Goal: Task Accomplishment & Management: Contribute content

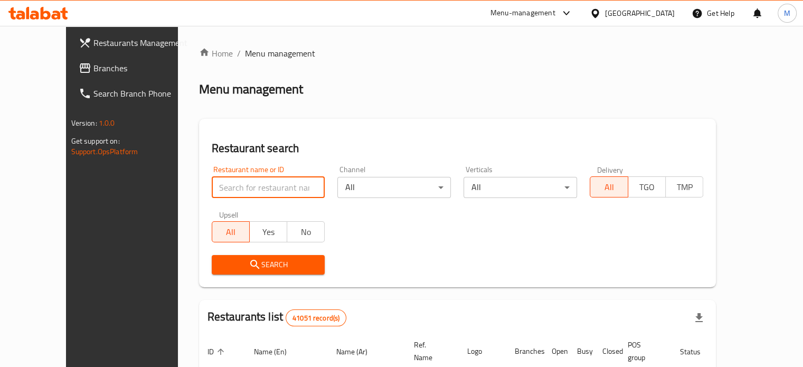
click at [233, 191] on input "search" at bounding box center [269, 187] width 114 height 21
paste input "683109"
type input "683109"
click button "Search" at bounding box center [269, 265] width 114 height 20
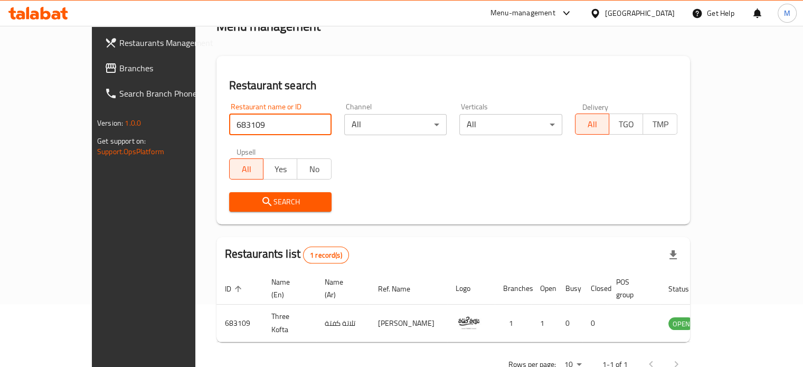
scroll to position [82, 0]
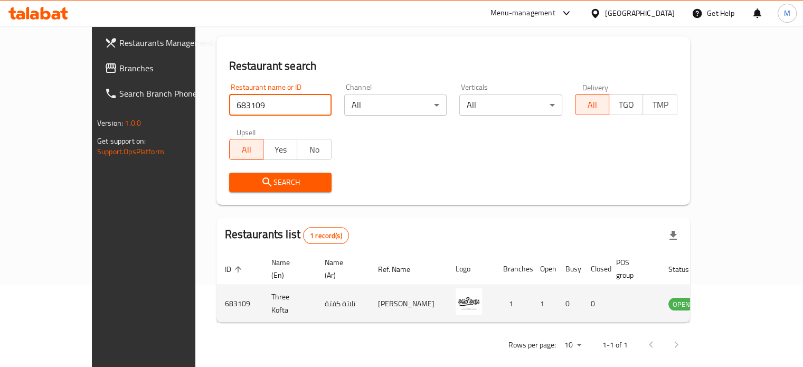
click at [737, 297] on icon "enhanced table" at bounding box center [730, 303] width 13 height 13
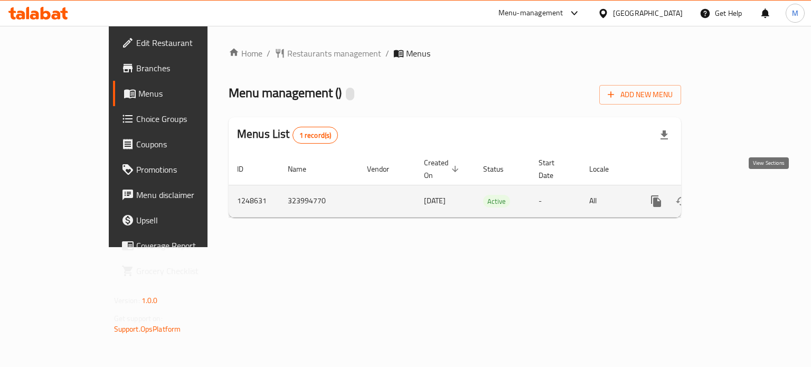
click at [737, 196] on icon "enhanced table" at bounding box center [733, 201] width 10 height 10
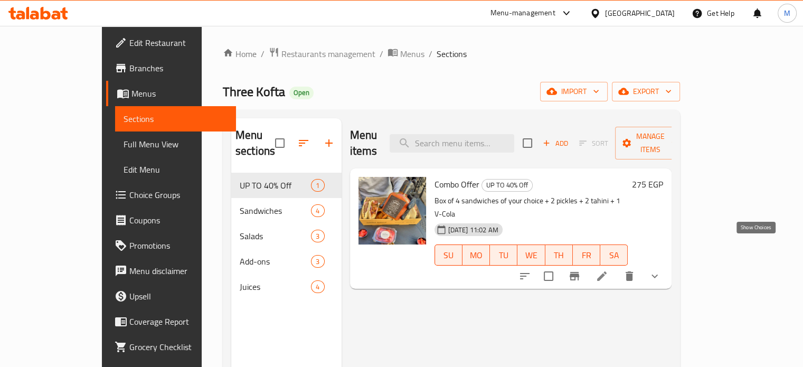
click at [661, 270] on icon "show more" at bounding box center [654, 276] width 13 height 13
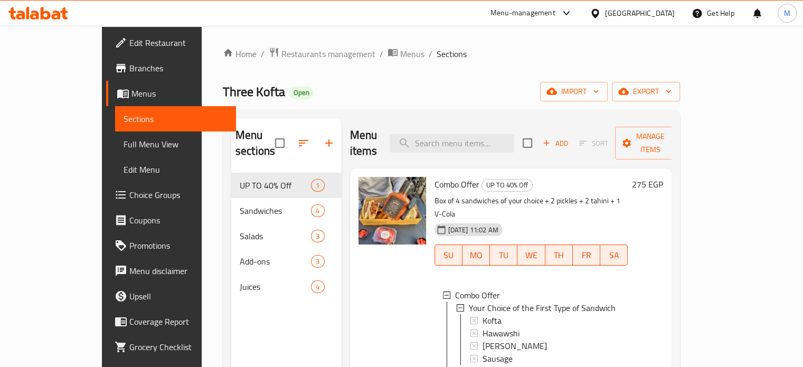
click at [223, 99] on span "Three Kofta" at bounding box center [254, 92] width 62 height 24
copy span "Three Kofta"
click at [555, 8] on div "Menu-management" at bounding box center [523, 13] width 65 height 13
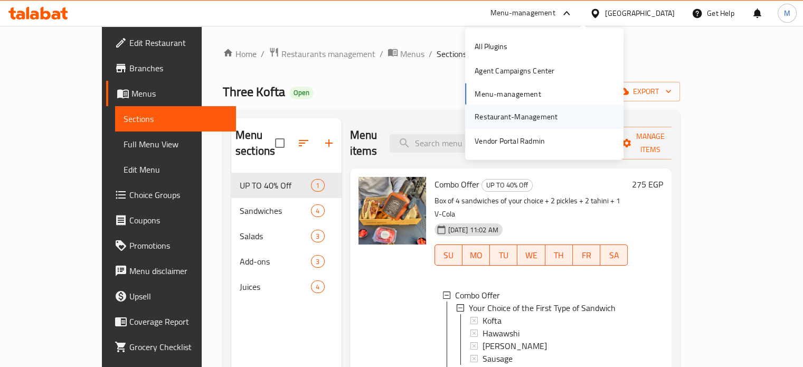
click at [489, 123] on div "Restaurant-Management" at bounding box center [516, 117] width 83 height 12
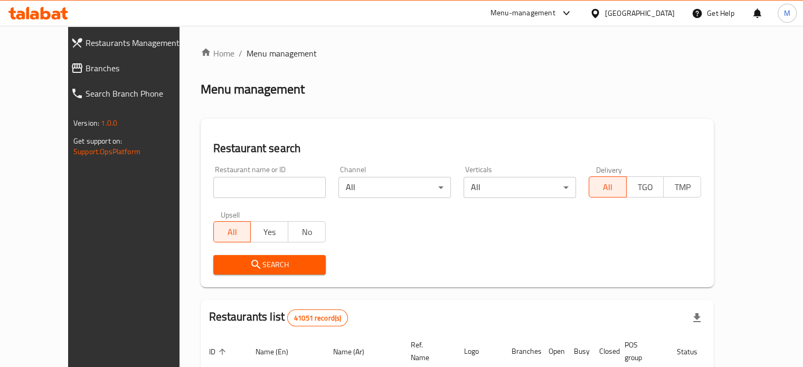
click at [213, 183] on input "search" at bounding box center [269, 187] width 112 height 21
paste input "699672"
type input "699672"
click button "Search" at bounding box center [269, 265] width 112 height 20
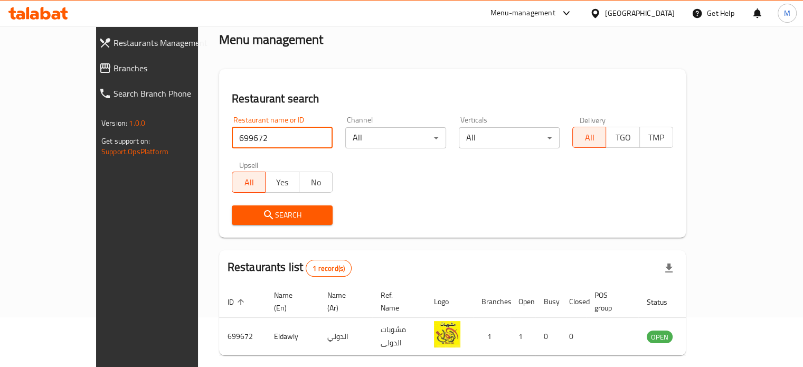
scroll to position [82, 0]
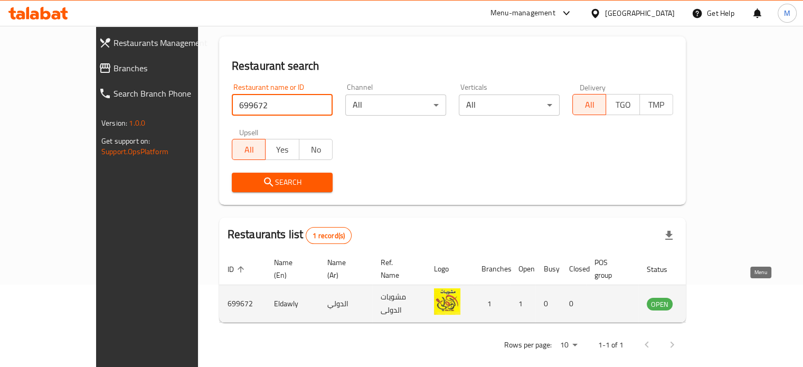
click at [715, 297] on icon "enhanced table" at bounding box center [708, 303] width 13 height 13
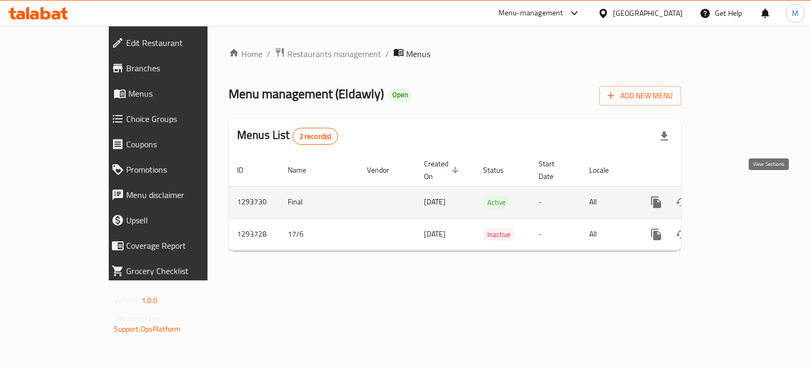
click at [737, 197] on icon "enhanced table" at bounding box center [733, 202] width 10 height 10
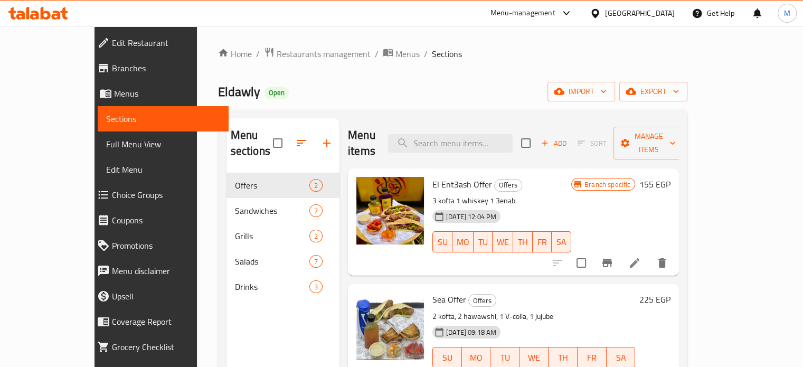
click at [218, 99] on span "Eldawly" at bounding box center [239, 92] width 42 height 24
copy span "Eldawly"
click at [501, 139] on input "search" at bounding box center [450, 143] width 125 height 18
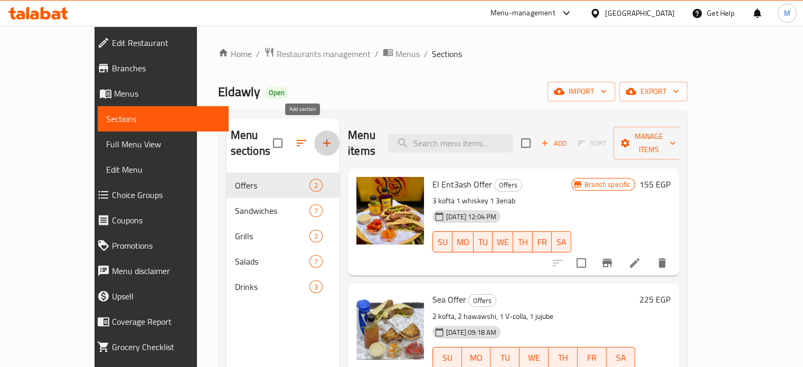
click at [321, 140] on icon "button" at bounding box center [327, 143] width 13 height 13
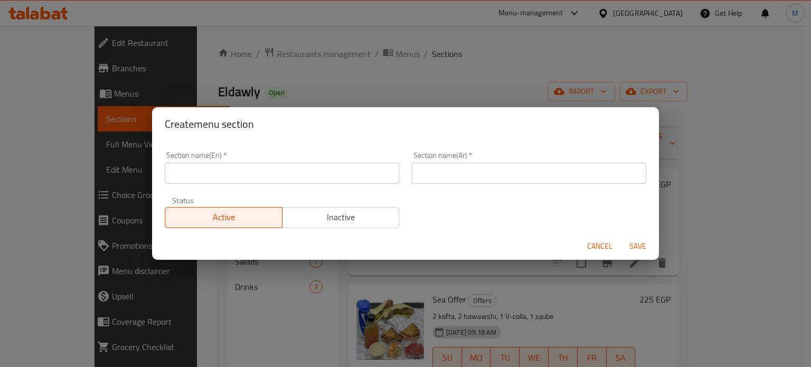
click at [451, 179] on input "text" at bounding box center [529, 173] width 234 height 21
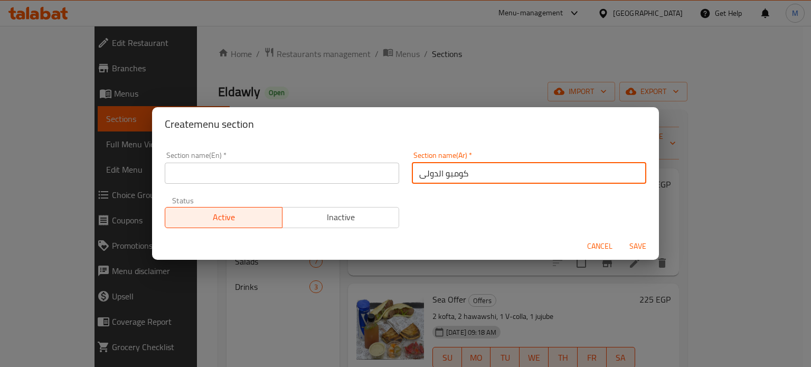
click at [451, 179] on input "كومبو الدولى" at bounding box center [529, 173] width 234 height 21
type input "كومبو الدولى"
click at [296, 173] on input "text" at bounding box center [282, 173] width 234 height 21
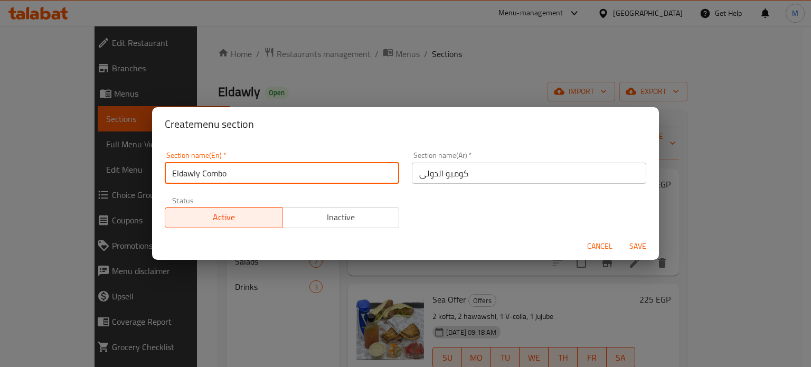
type input "Eldawly Combo"
click at [215, 174] on input "Eldawly Combo" at bounding box center [282, 173] width 234 height 21
click at [215, 175] on input "Eldawly Combo" at bounding box center [282, 173] width 234 height 21
click at [591, 248] on span "Cancel" at bounding box center [599, 246] width 25 height 13
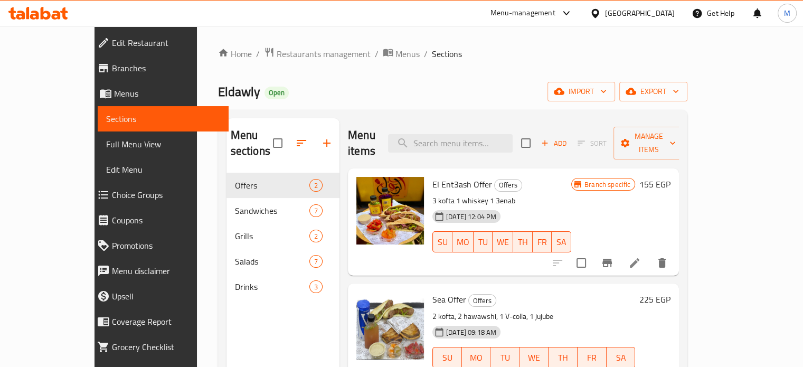
click at [568, 138] on span "Add" at bounding box center [554, 143] width 29 height 12
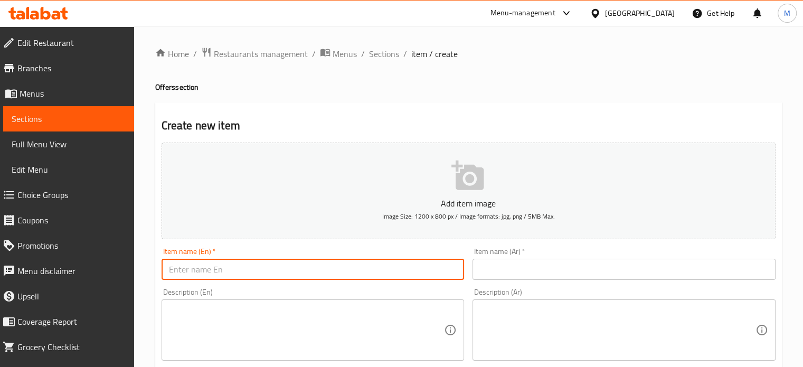
click at [370, 266] on input "text" at bounding box center [313, 269] width 303 height 21
paste input "Eldawly Combo"
type input "Eldawly Combo"
click at [528, 265] on input "text" at bounding box center [624, 269] width 303 height 21
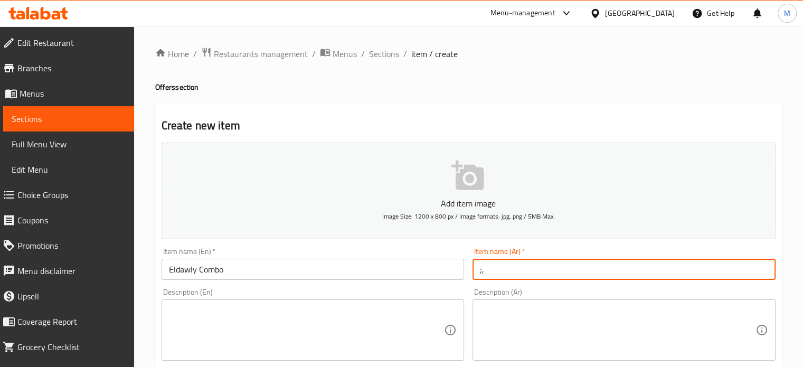
type input ";"
type input "كومبو الدولى"
click at [543, 338] on textarea at bounding box center [618, 330] width 276 height 50
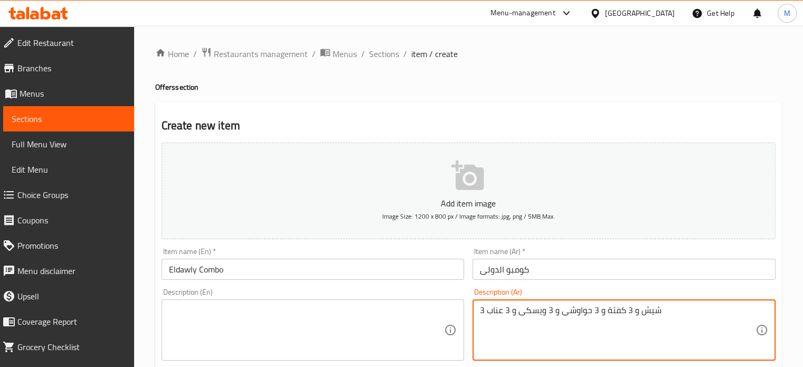
type textarea "3 شيش و 3 كفتة و 3 حواوشى و 3 ويسكى و 3 عناب"
click at [568, 297] on div "Description (Ar) 3 شيش و 3 كفتة و 3 حواوشى و 3 ويسكى و 3 عناب Description (Ar)" at bounding box center [624, 324] width 303 height 72
click at [576, 308] on textarea "3 شيش و 3 كفتة و 3 حواوشى و 3 ويسكى و 3 عناب" at bounding box center [618, 330] width 276 height 50
click at [231, 322] on textarea at bounding box center [307, 330] width 276 height 50
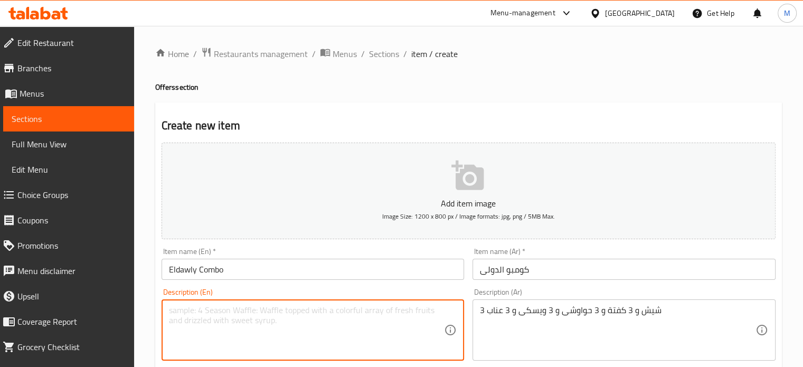
paste textarea "3 shish, 3 kofta, 3 hawawshi, 3 whiskey, and 3 jujube"
type textarea "3 shish, 3 kofta, 3 hawawshi, 3 whiskey, and 3 jujube"
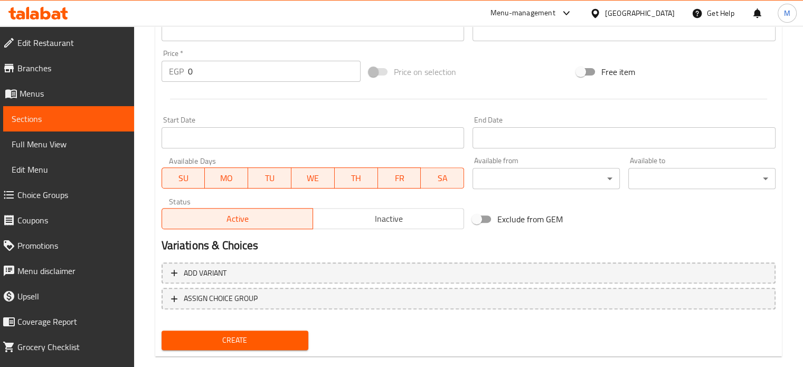
scroll to position [379, 0]
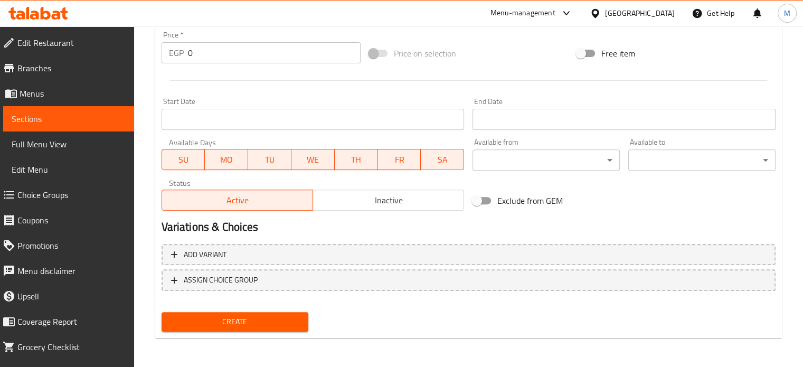
click at [378, 200] on span "Inactive" at bounding box center [388, 200] width 143 height 15
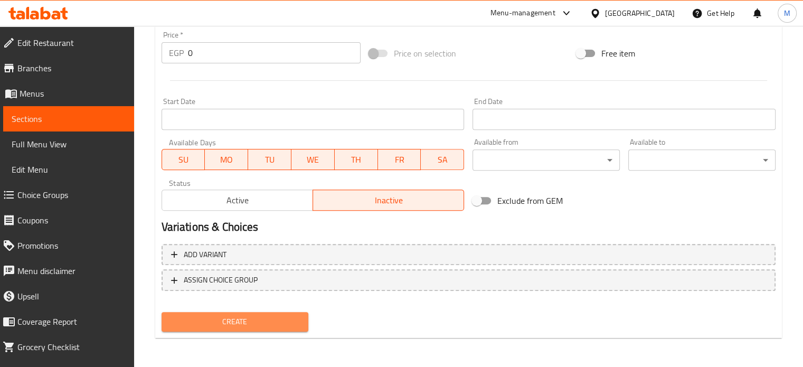
click at [258, 317] on span "Create" at bounding box center [235, 321] width 130 height 13
